Goal: Task Accomplishment & Management: Use online tool/utility

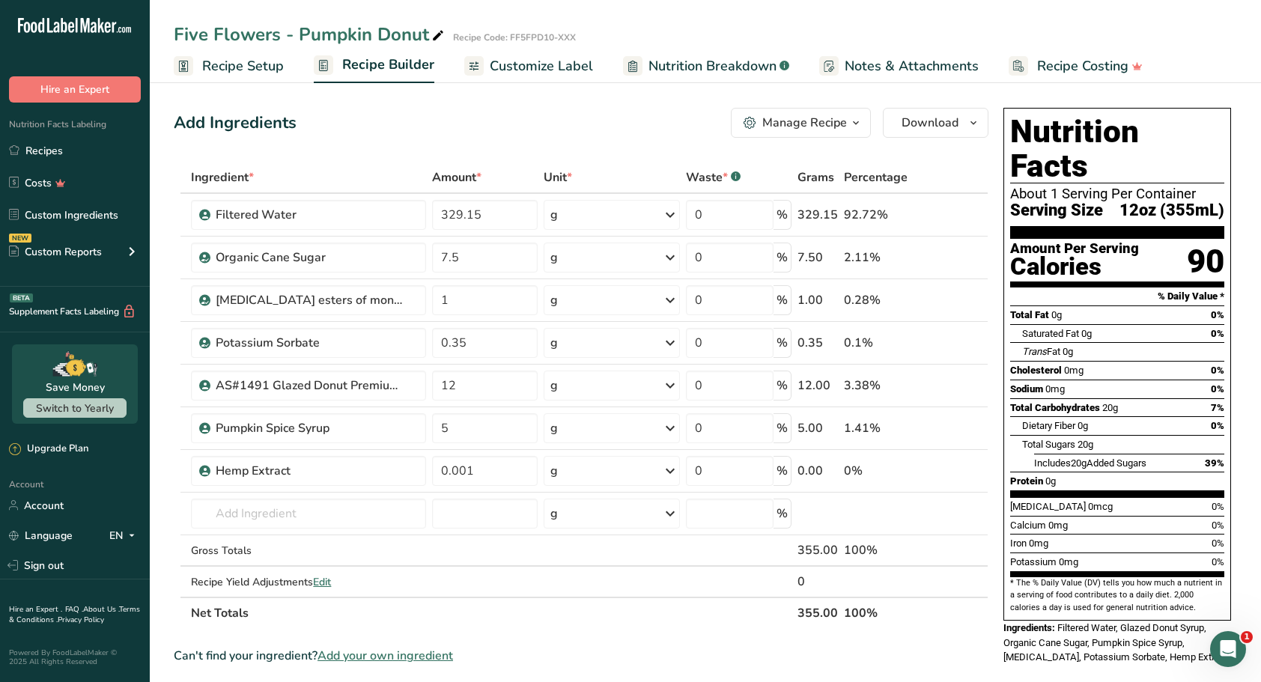
click at [22, 154] on link "Recipes" at bounding box center [75, 150] width 150 height 28
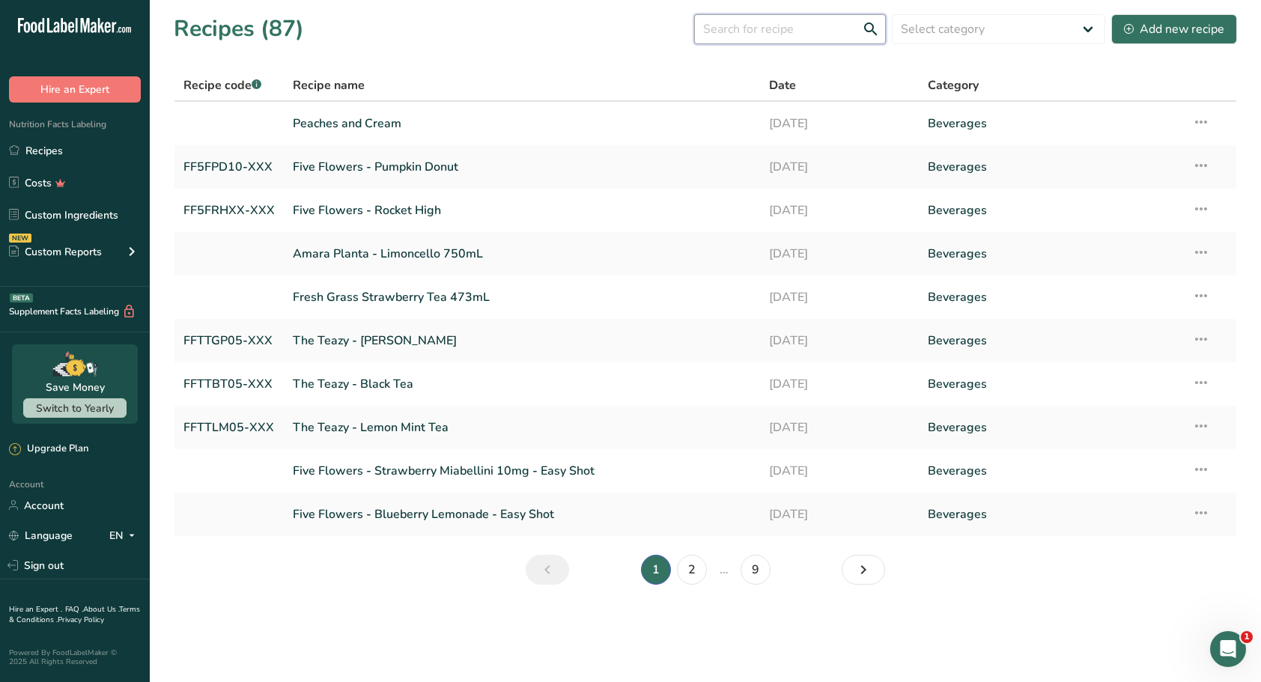
click at [736, 31] on input "text" at bounding box center [790, 29] width 192 height 30
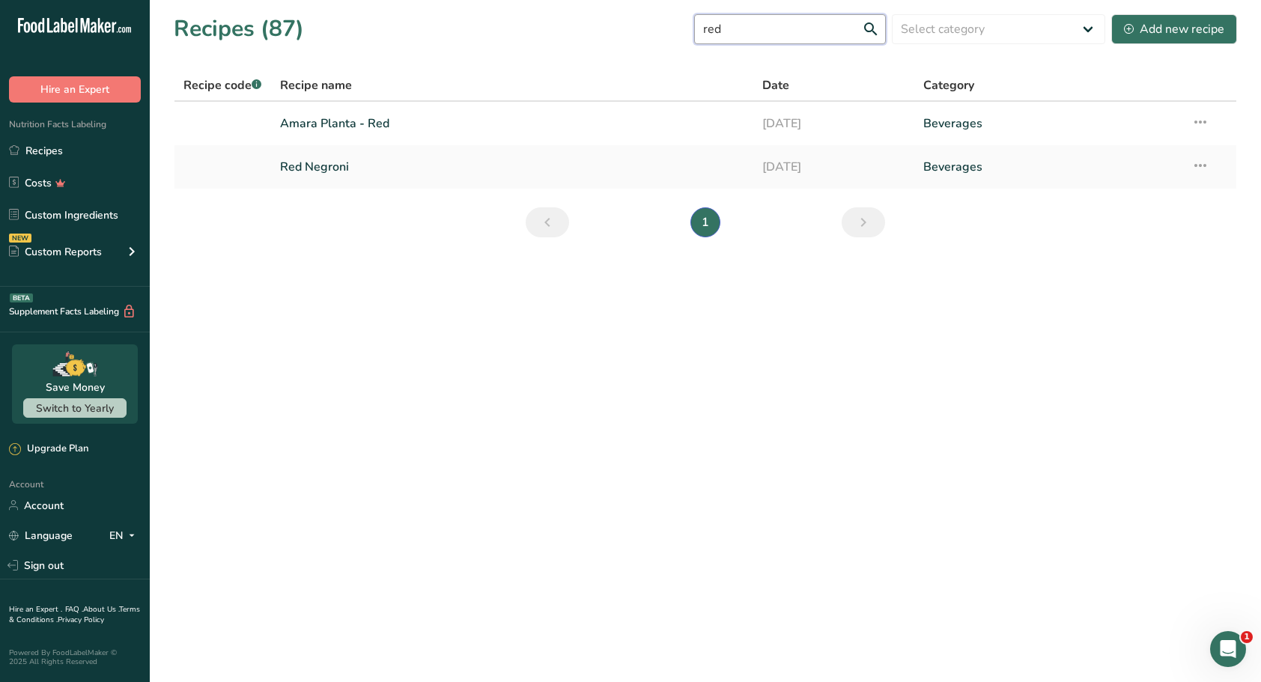
type input "red"
click at [357, 121] on link "Amara Planta - Red" at bounding box center [512, 123] width 465 height 31
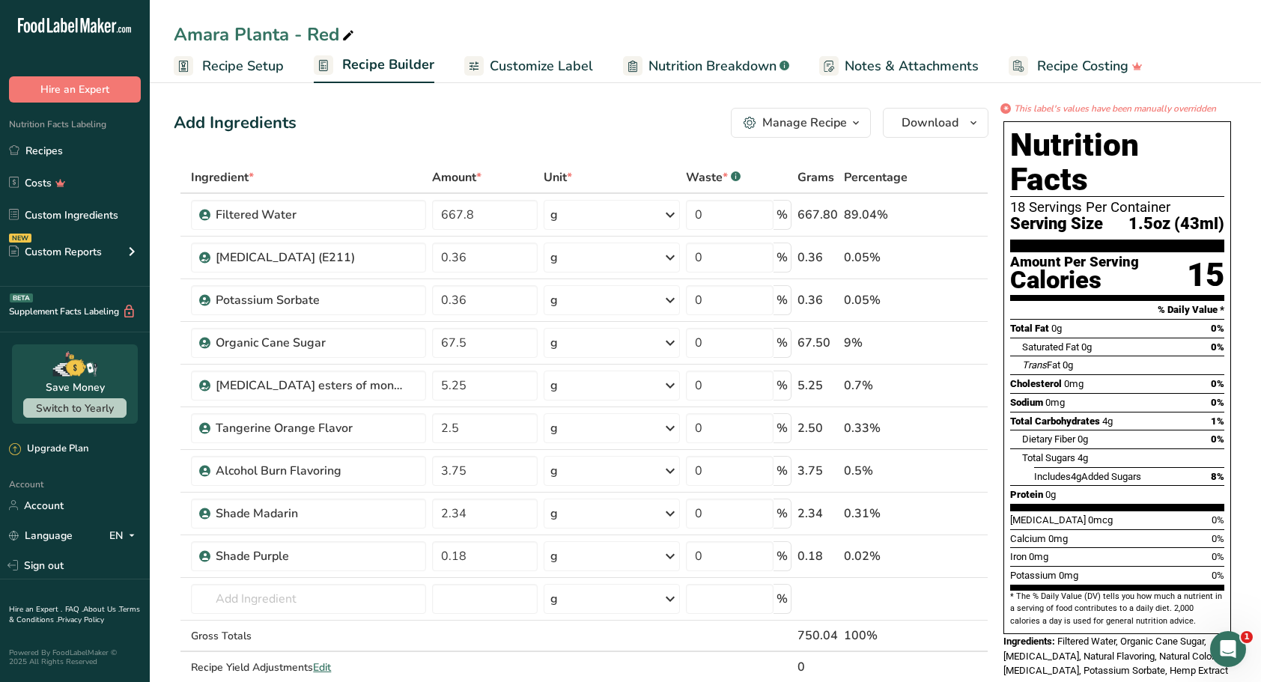
click at [959, 513] on icon at bounding box center [957, 514] width 10 height 16
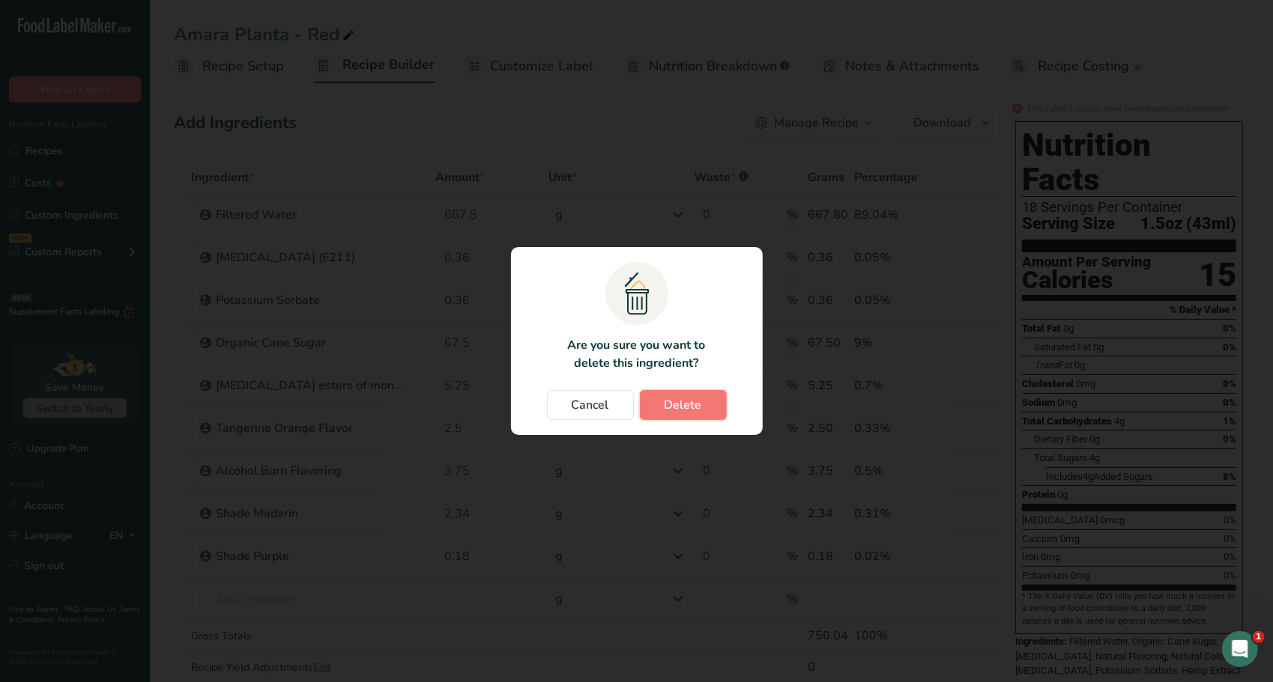
click at [693, 403] on span "Delete" at bounding box center [682, 405] width 37 height 18
type input "0.18"
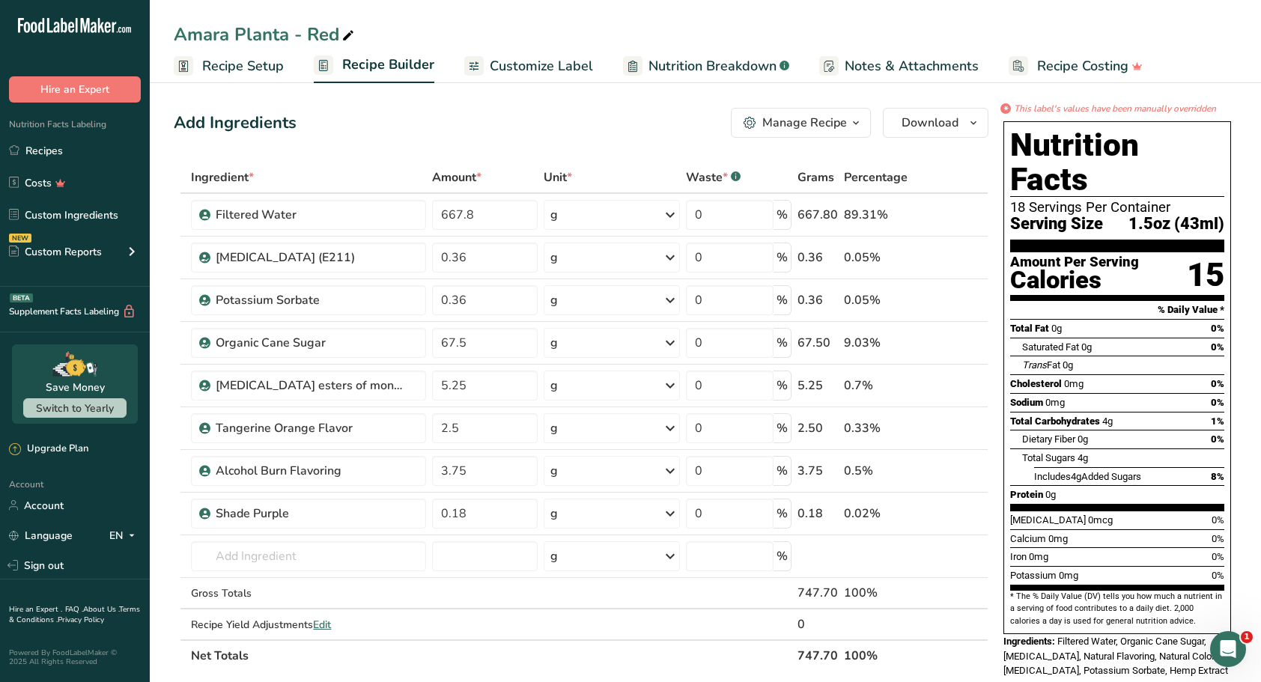
click at [956, 515] on icon at bounding box center [957, 514] width 10 height 16
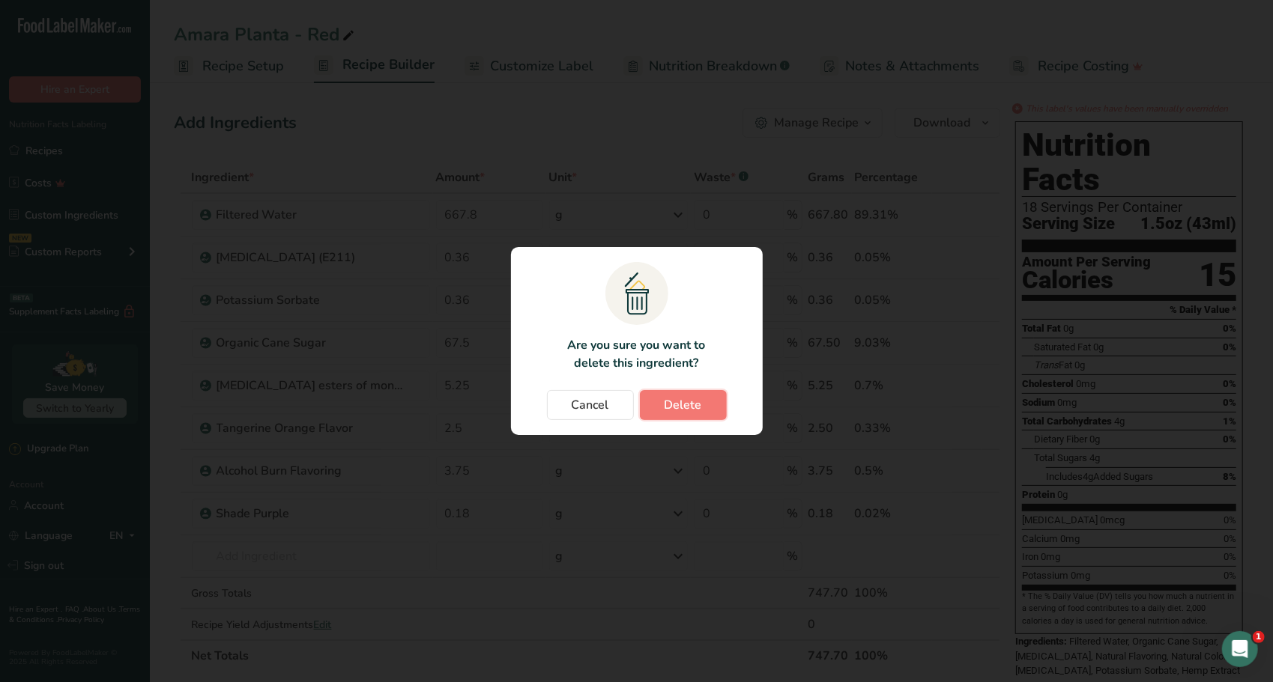
click at [676, 405] on span "Delete" at bounding box center [682, 405] width 37 height 18
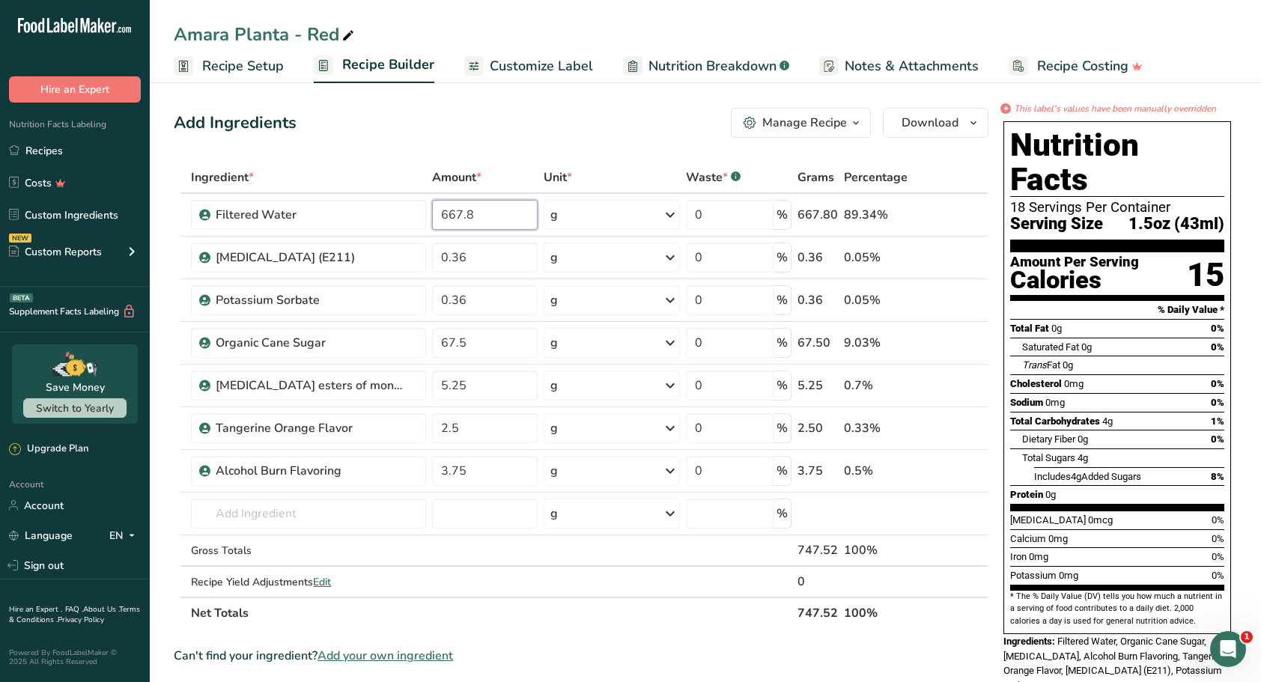
drag, startPoint x: 476, startPoint y: 216, endPoint x: 434, endPoint y: 211, distance: 42.9
click at [434, 211] on input "667.8" at bounding box center [484, 215] width 105 height 30
type input "670.28"
